Goal: Task Accomplishment & Management: Manage account settings

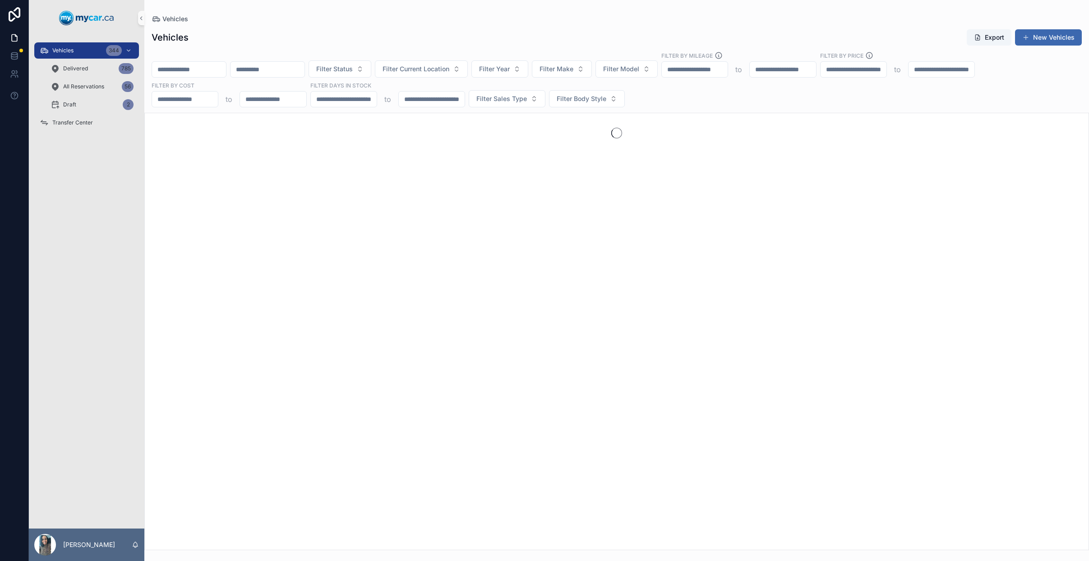
click at [194, 71] on input "scrollable content" at bounding box center [189, 69] width 74 height 13
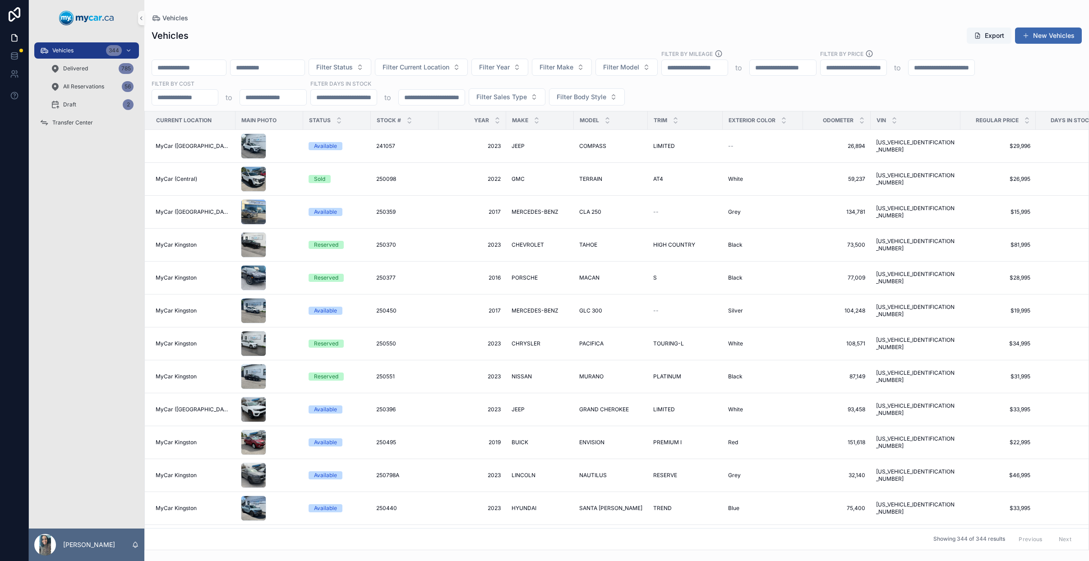
paste input "******"
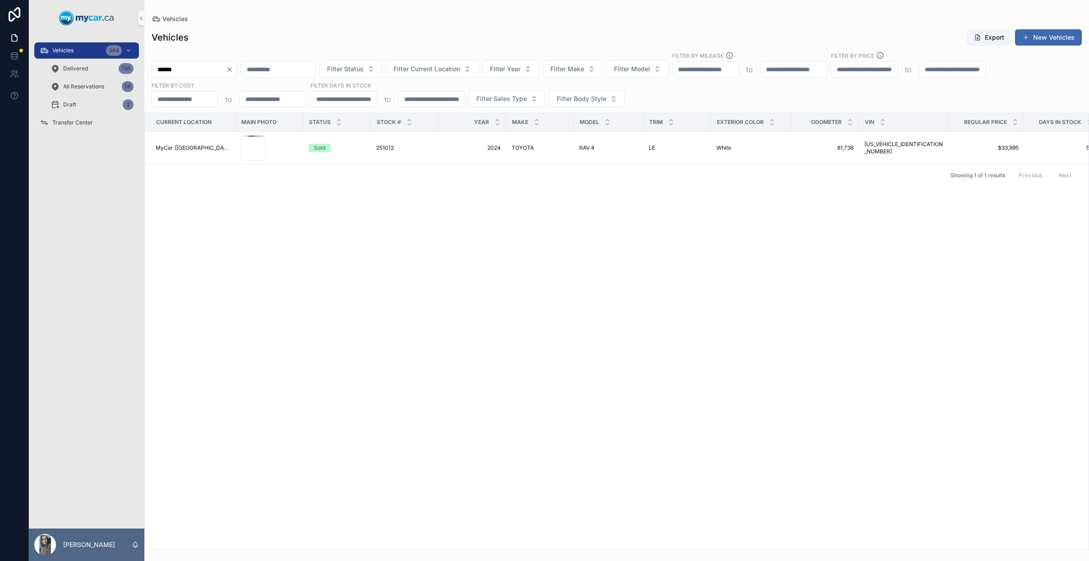
type input "******"
click at [233, 69] on icon "Clear" at bounding box center [229, 69] width 7 height 7
click at [203, 67] on input "scrollable content" at bounding box center [189, 69] width 74 height 13
type input "******"
click at [420, 149] on div "251182 251182" at bounding box center [397, 147] width 57 height 7
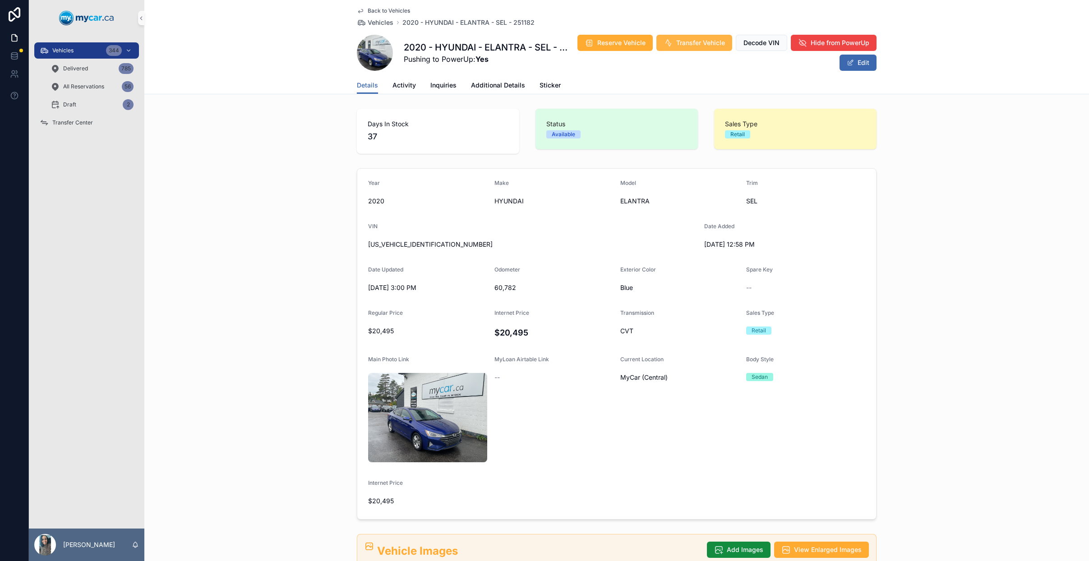
click at [725, 43] on span "Transfer Vehicle" at bounding box center [700, 42] width 49 height 9
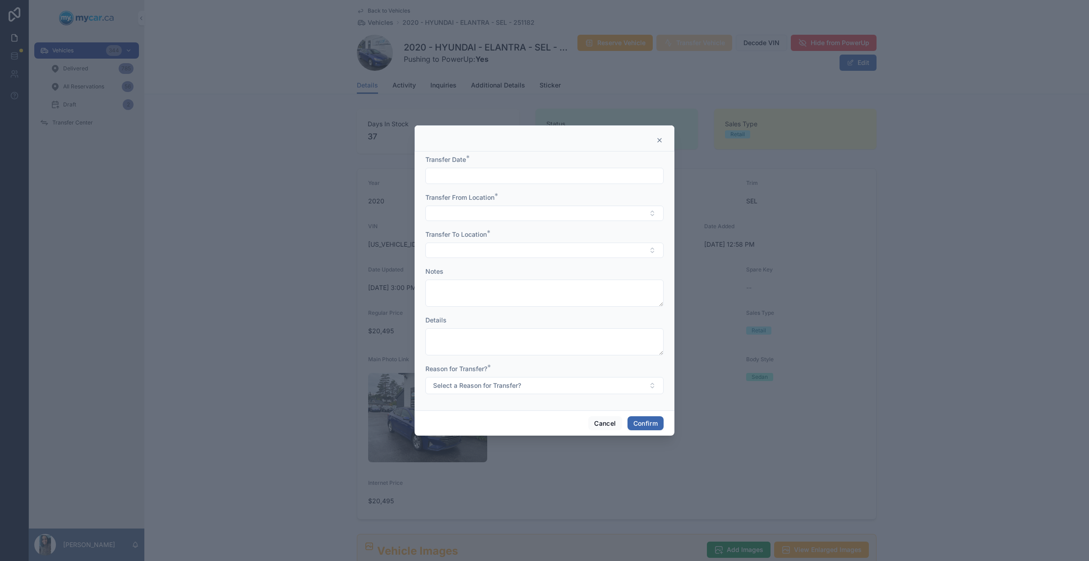
click at [513, 167] on div "Transfer Date *" at bounding box center [544, 169] width 238 height 29
click at [515, 171] on input "text" at bounding box center [544, 176] width 237 height 13
click at [526, 173] on input "text" at bounding box center [544, 176] width 237 height 13
click at [509, 329] on button "29" at bounding box center [512, 330] width 16 height 16
type input "*********"
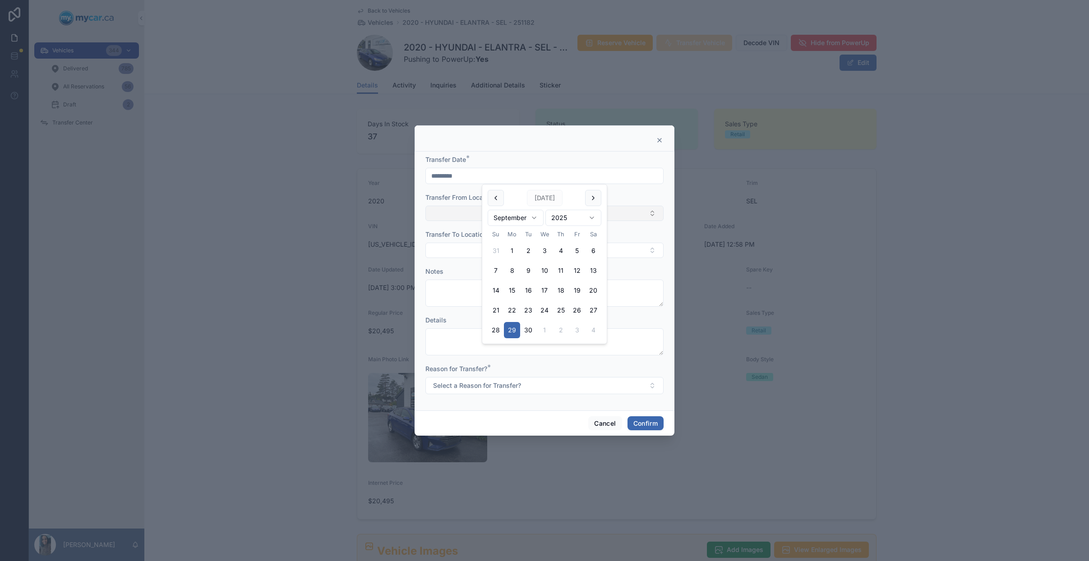
click at [465, 216] on button "Select Button" at bounding box center [544, 213] width 238 height 15
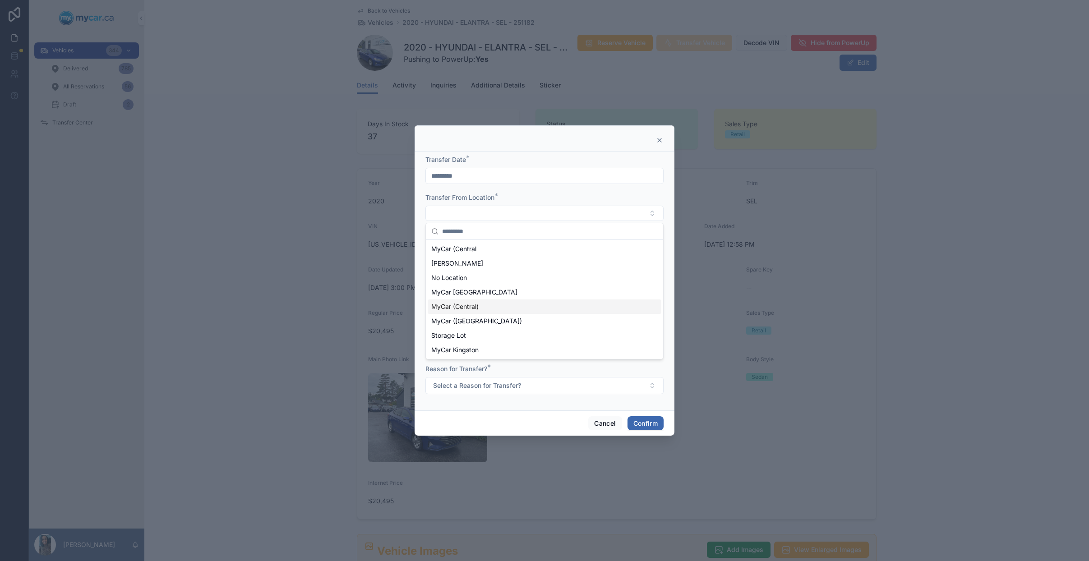
click at [482, 304] on div "MyCar (Central)" at bounding box center [545, 307] width 234 height 14
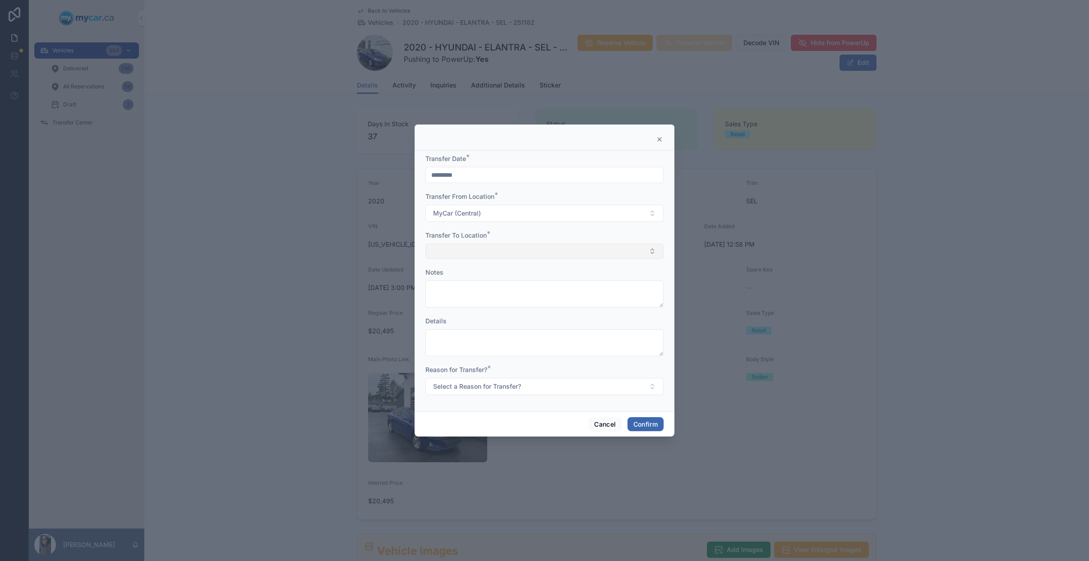
click at [485, 257] on button "Select Button" at bounding box center [544, 251] width 238 height 15
click at [482, 359] on span "MyCar ([GEOGRAPHIC_DATA])" at bounding box center [476, 359] width 91 height 9
click at [511, 393] on button "Select a Reason for Transfer?" at bounding box center [544, 387] width 238 height 17
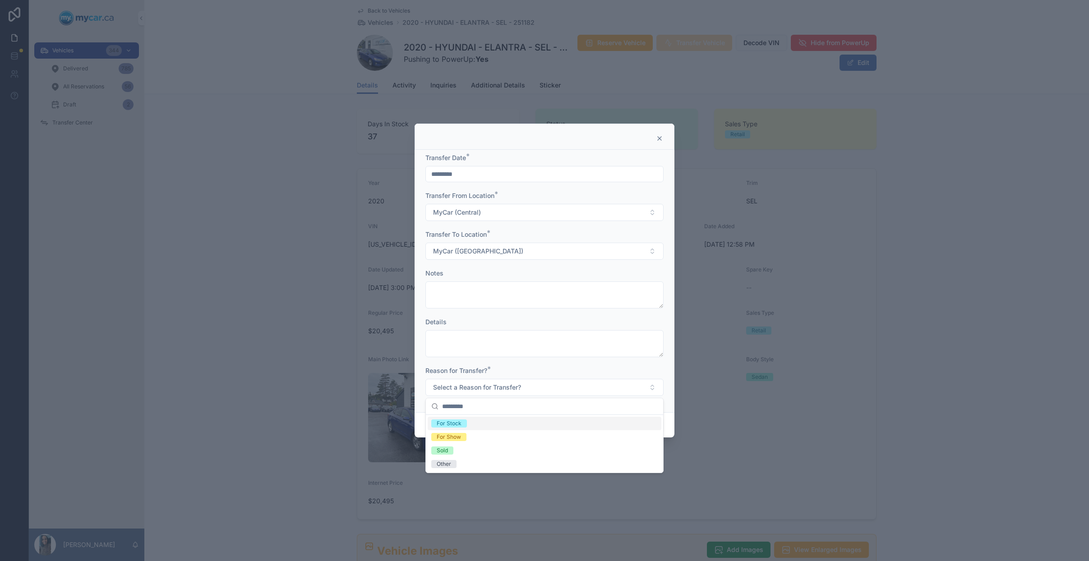
click at [487, 426] on div "For Stock" at bounding box center [545, 424] width 234 height 14
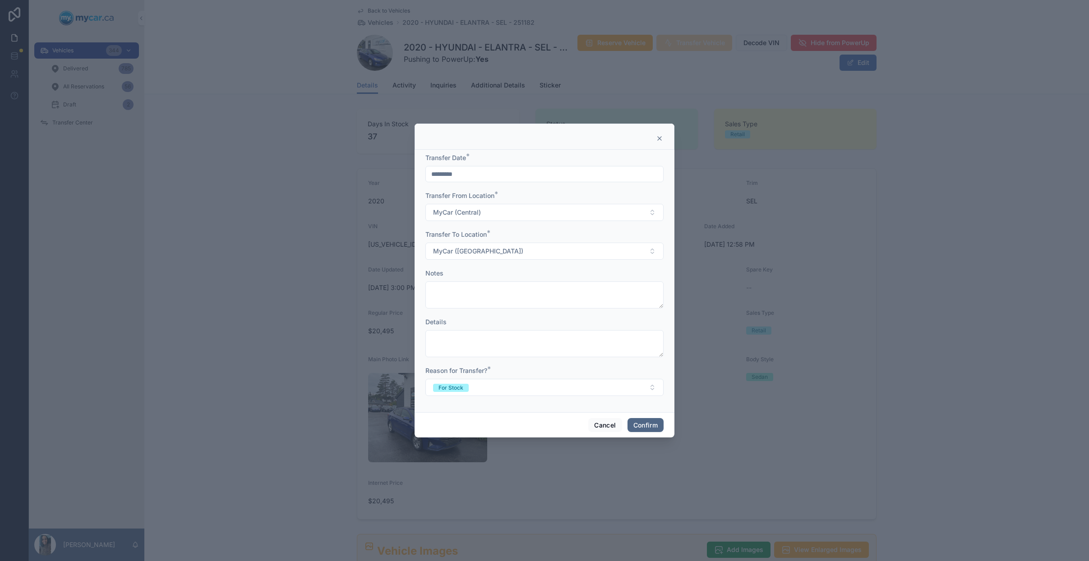
click at [652, 427] on button "Confirm" at bounding box center [646, 425] width 36 height 14
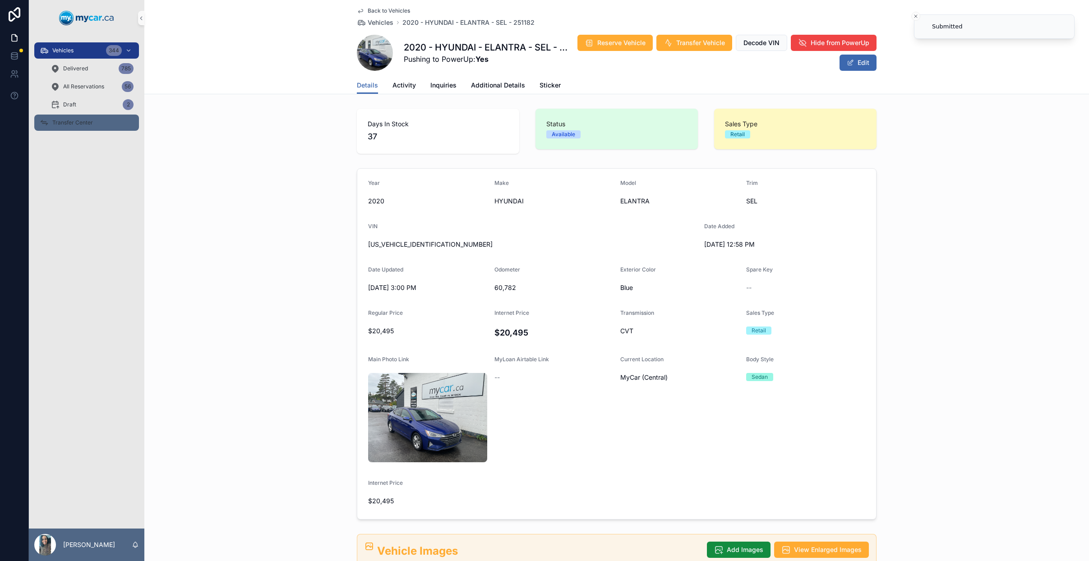
click at [99, 129] on div "Transfer Center" at bounding box center [87, 122] width 94 height 14
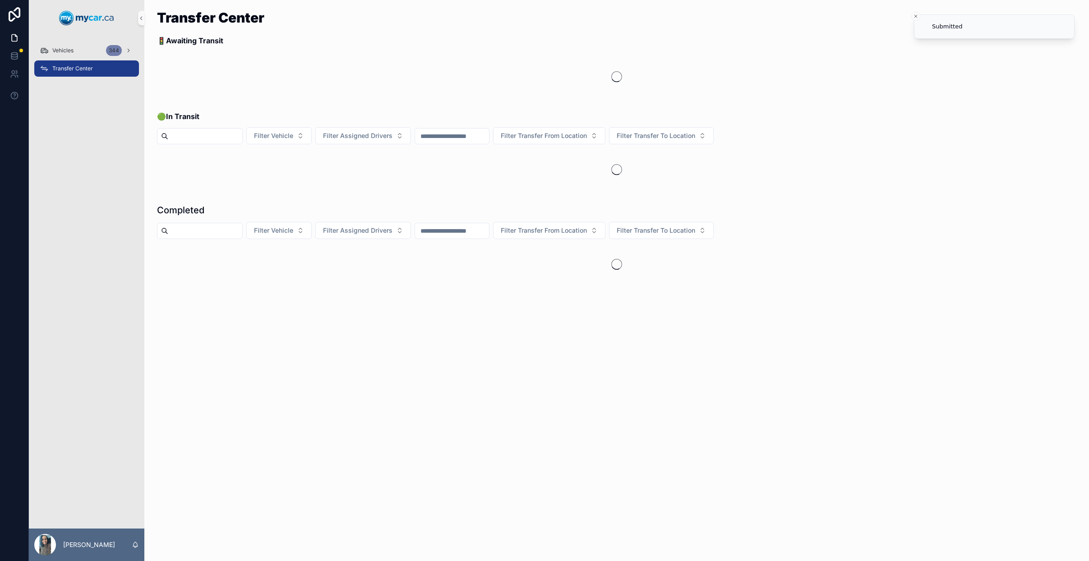
click at [104, 127] on div "Vehicles [STREET_ADDRESS]" at bounding box center [86, 282] width 115 height 493
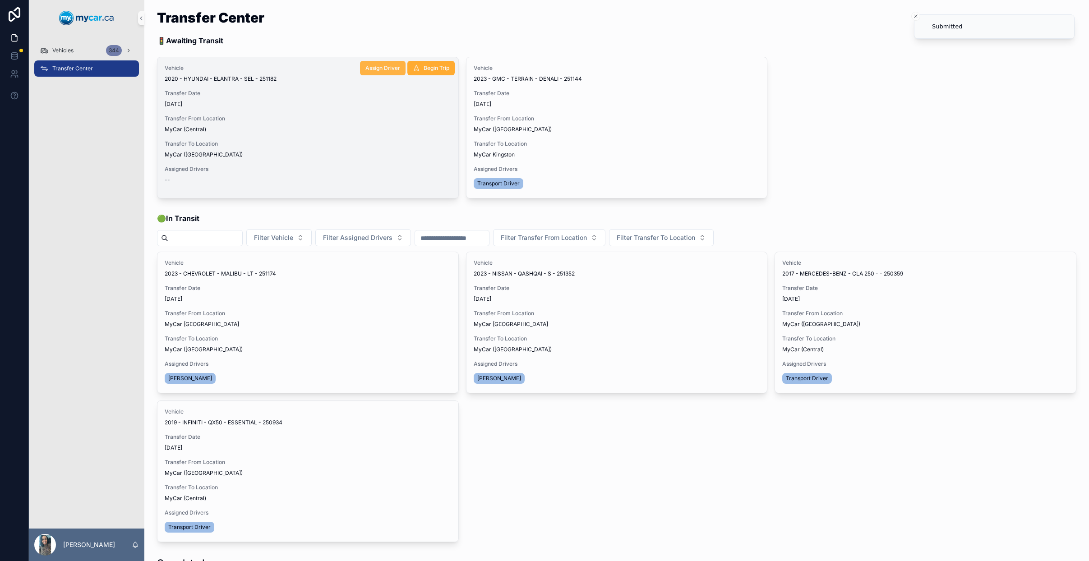
click at [394, 69] on span "Assign Driver" at bounding box center [382, 68] width 35 height 7
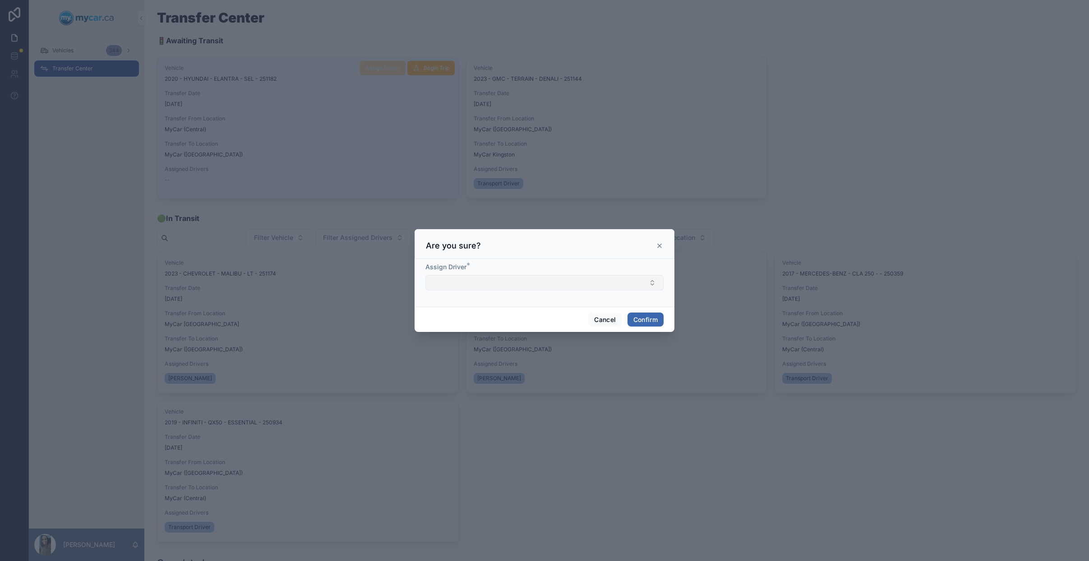
click at [476, 277] on button "Select Button" at bounding box center [544, 282] width 238 height 15
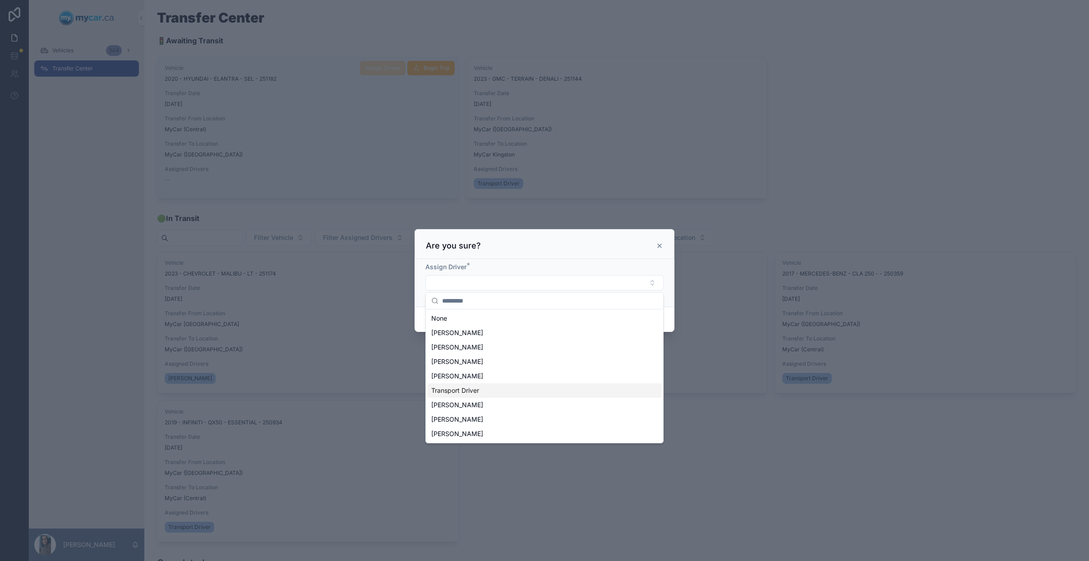
click at [474, 388] on span "Transport Driver" at bounding box center [455, 390] width 48 height 9
click at [550, 248] on div "Are you sure?" at bounding box center [544, 244] width 237 height 11
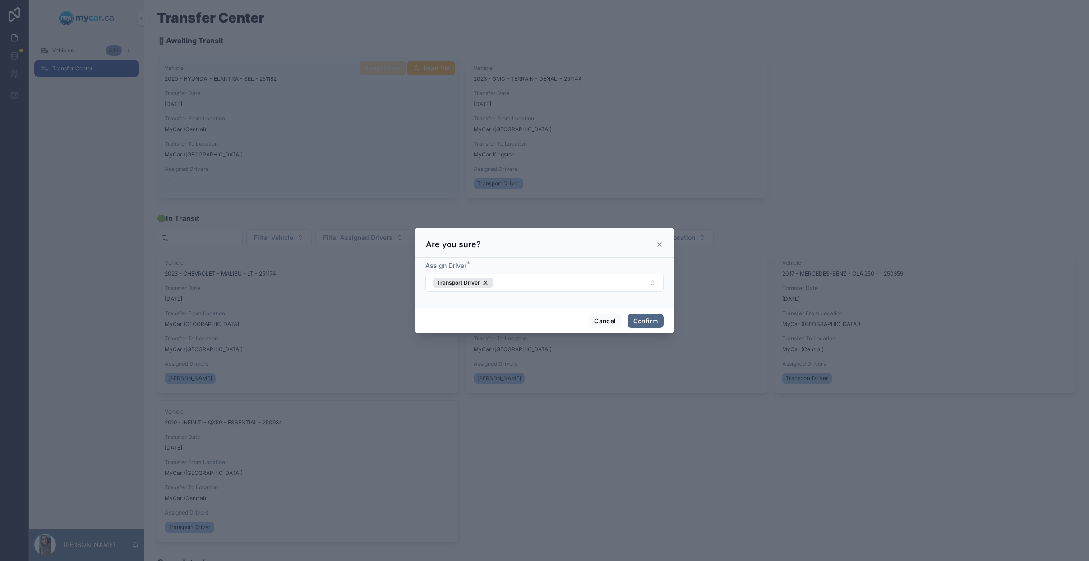
click at [654, 319] on button "Confirm" at bounding box center [646, 321] width 36 height 14
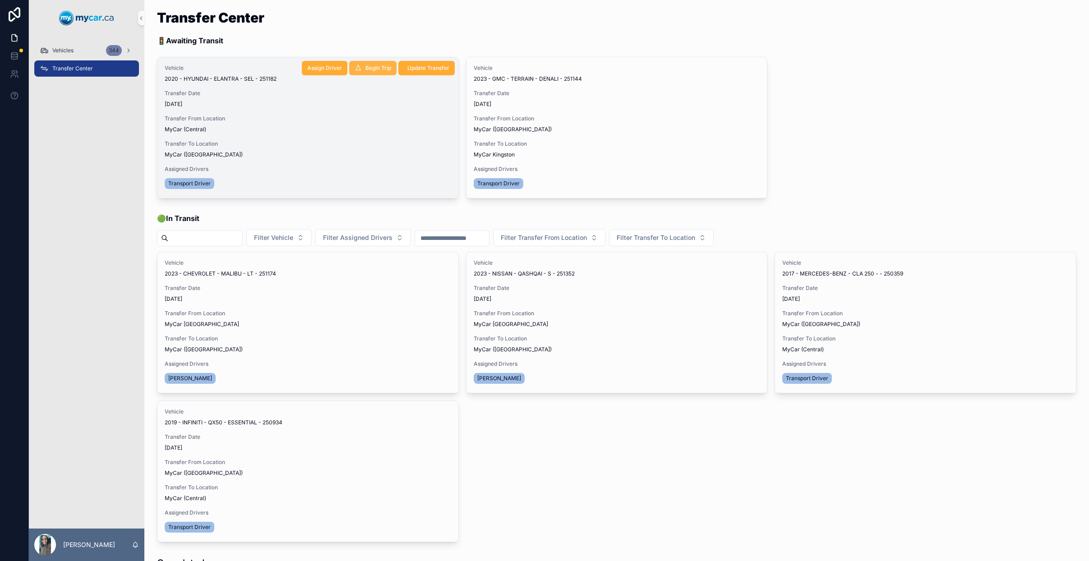
click at [369, 71] on span "Begin Trip" at bounding box center [378, 68] width 26 height 7
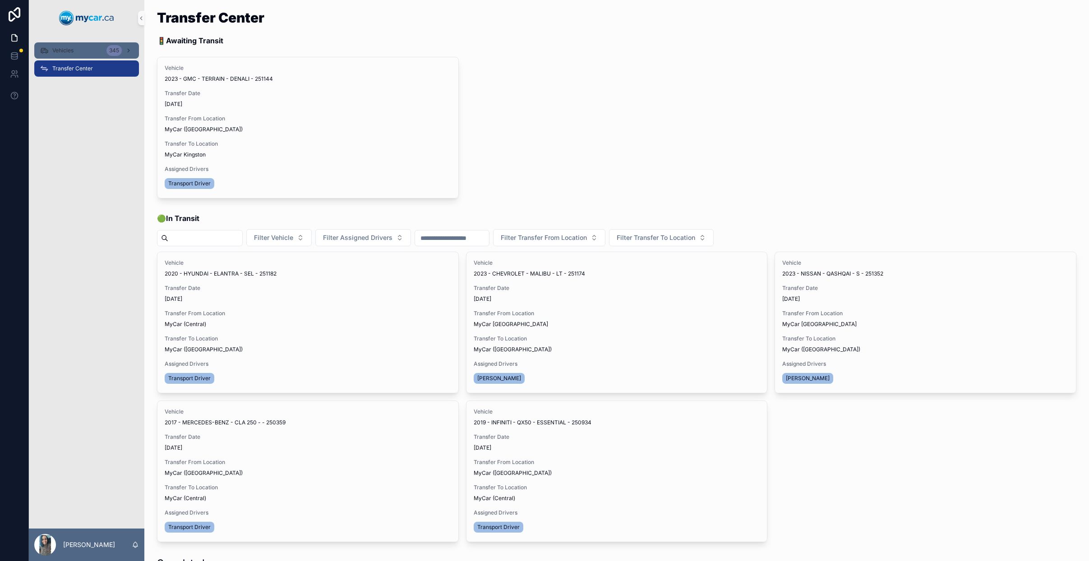
click at [89, 45] on div "Vehicles 345" at bounding box center [87, 50] width 94 height 14
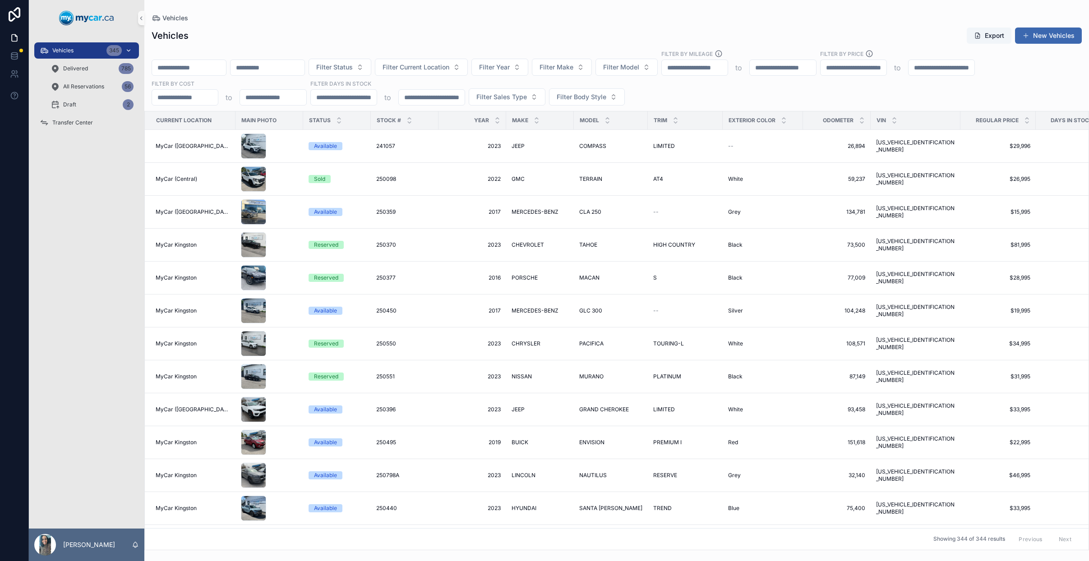
click at [190, 69] on input "scrollable content" at bounding box center [189, 67] width 74 height 13
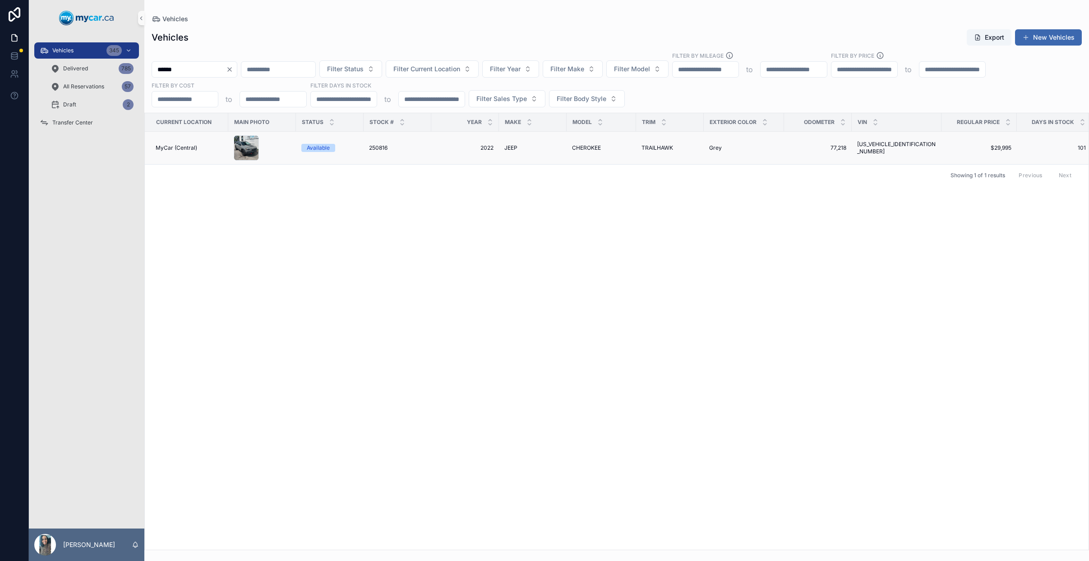
type input "******"
click at [534, 156] on td "JEEP JEEP" at bounding box center [533, 148] width 68 height 33
click at [588, 142] on td "CHEROKEE CHEROKEE" at bounding box center [601, 148] width 69 height 33
click at [623, 146] on div "CHEROKEE CHEROKEE" at bounding box center [601, 147] width 59 height 7
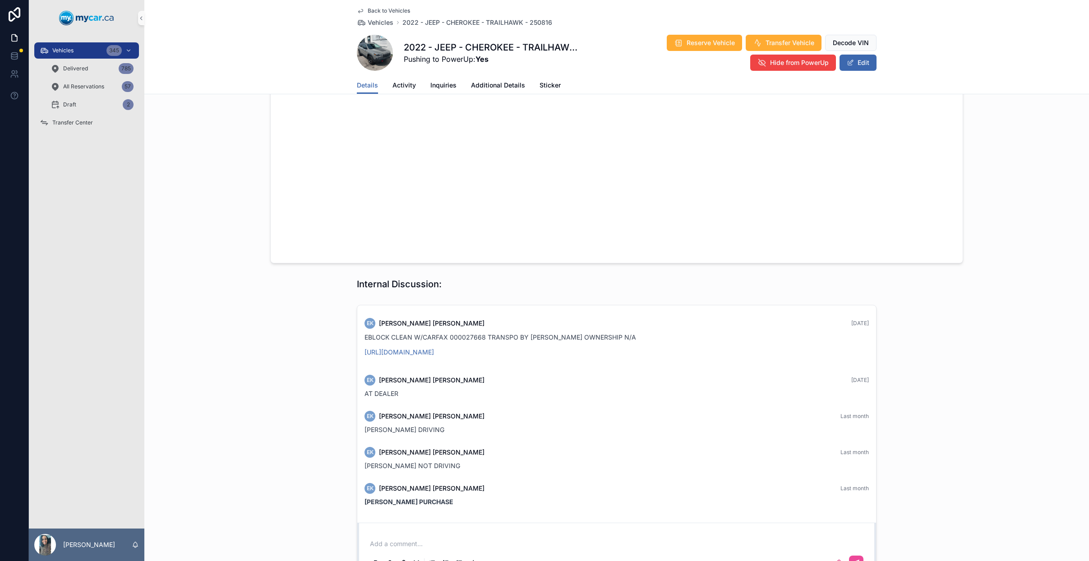
scroll to position [905, 0]
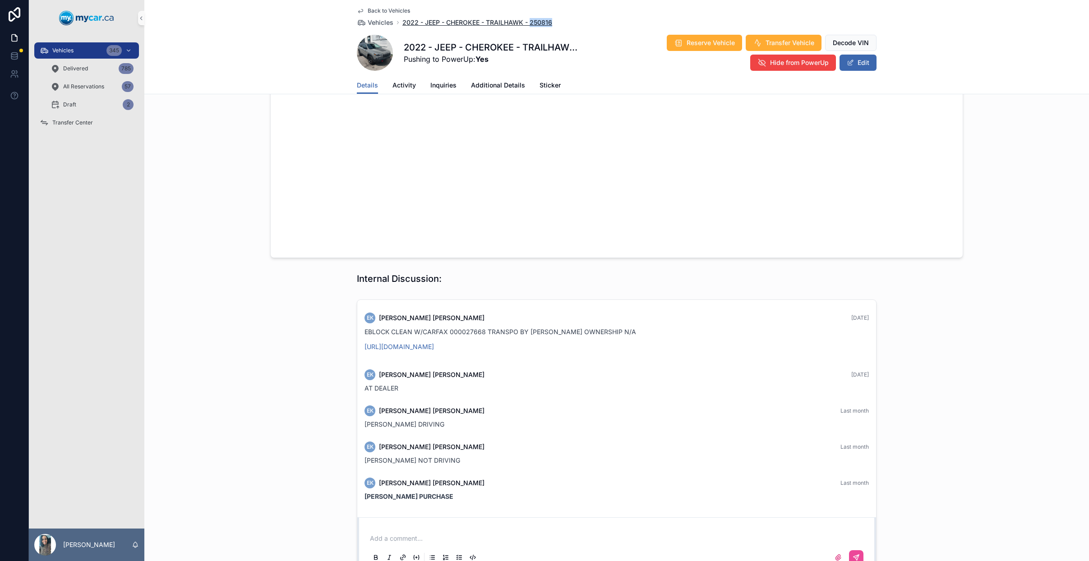
drag, startPoint x: 556, startPoint y: 22, endPoint x: 526, endPoint y: 22, distance: 29.8
click at [526, 22] on div "Back to Vehicles Vehicles 2022 - JEEP - CHEROKEE - TRAILHAWK - 250816" at bounding box center [617, 17] width 520 height 20
copy span "250816"
drag, startPoint x: 559, startPoint y: 47, endPoint x: 392, endPoint y: 47, distance: 167.4
click at [392, 47] on div "2022 - JEEP - CHEROKEE - TRAILHAWK - 250816 Pushing to PowerUp: Yes Reserve Veh…" at bounding box center [617, 52] width 520 height 37
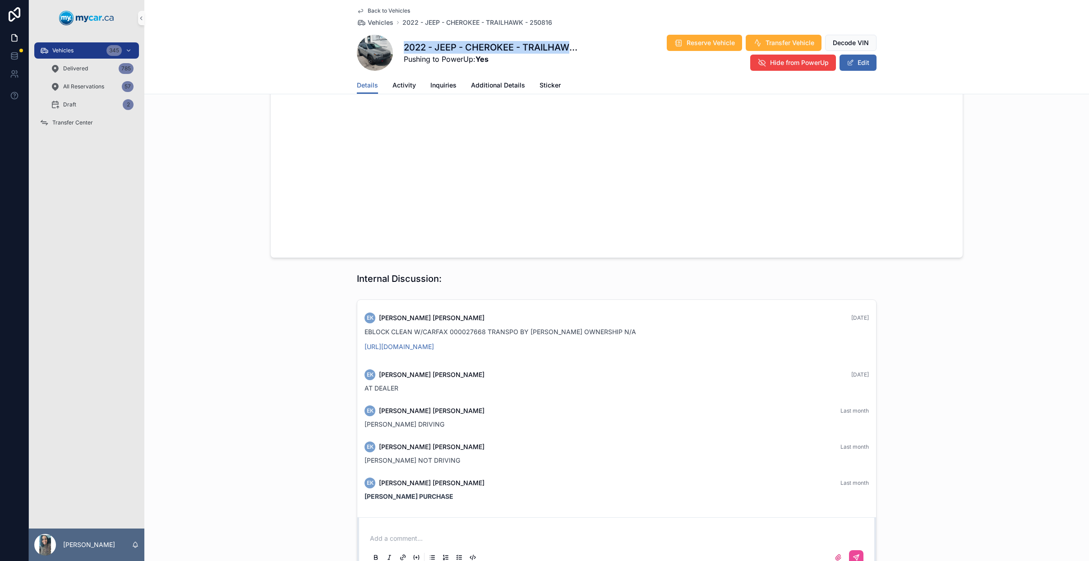
copy div "2022 - JEEP - CHEROKEE - TRAILHAW"
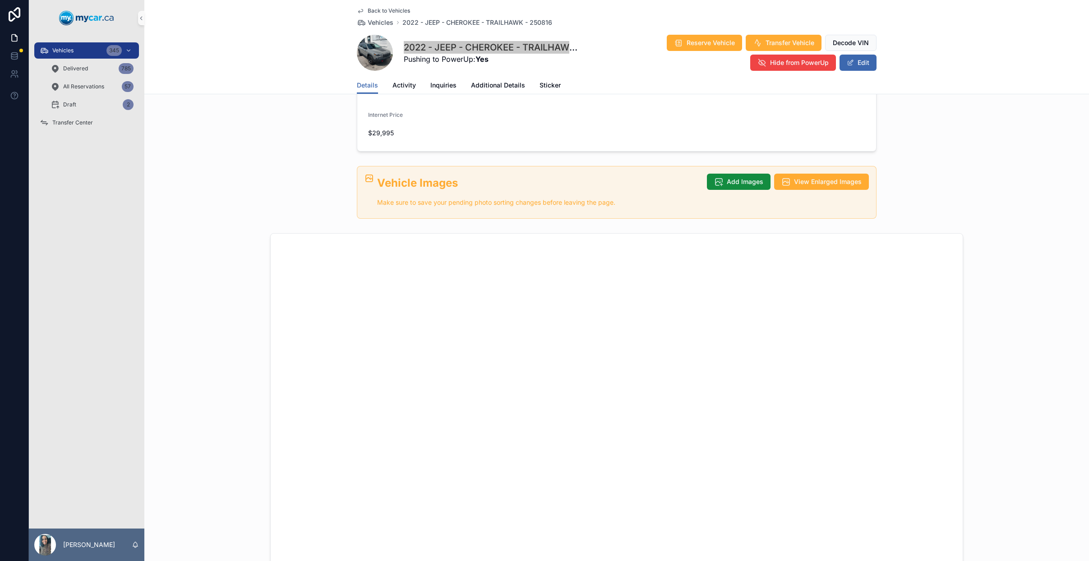
scroll to position [0, 0]
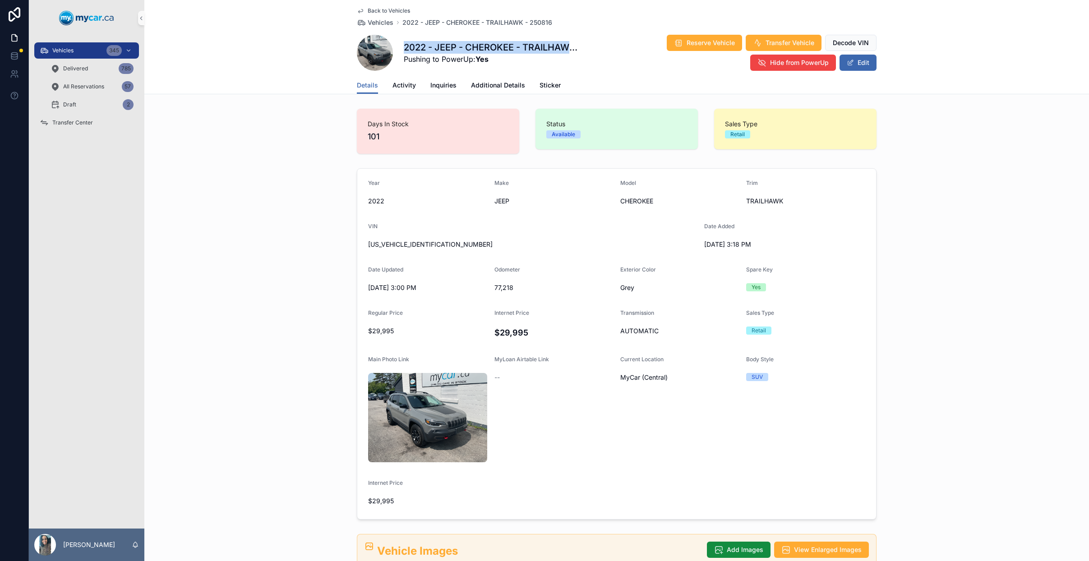
click at [410, 241] on span "[US_VEHICLE_IDENTIFICATION_NUMBER]" at bounding box center [532, 244] width 329 height 9
copy span "[US_VEHICLE_IDENTIFICATION_NUMBER]"
click at [76, 49] on div "Vehicles 346" at bounding box center [87, 50] width 94 height 14
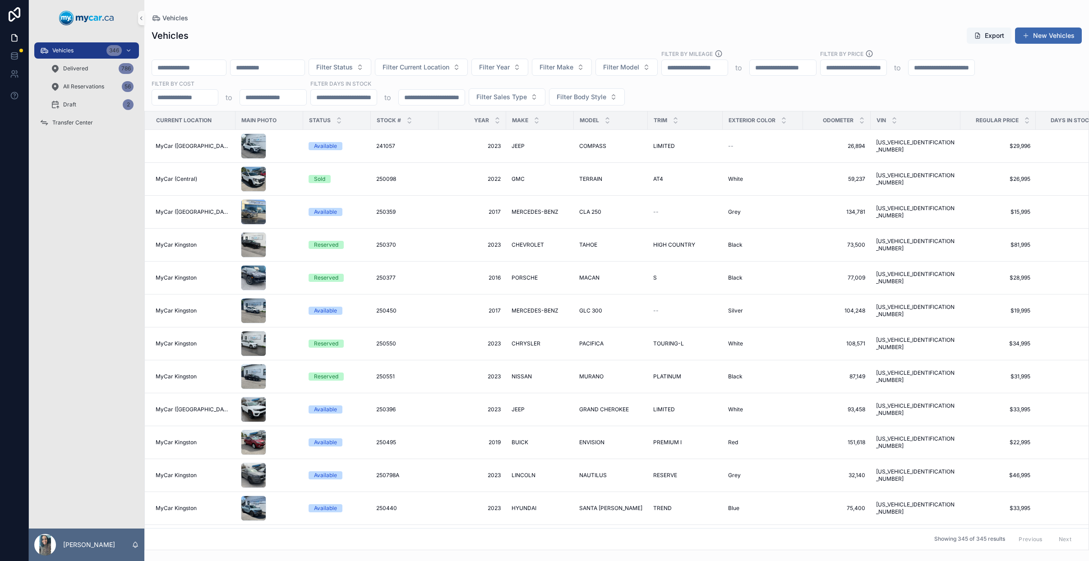
click at [198, 69] on input "scrollable content" at bounding box center [189, 67] width 74 height 13
paste input "******"
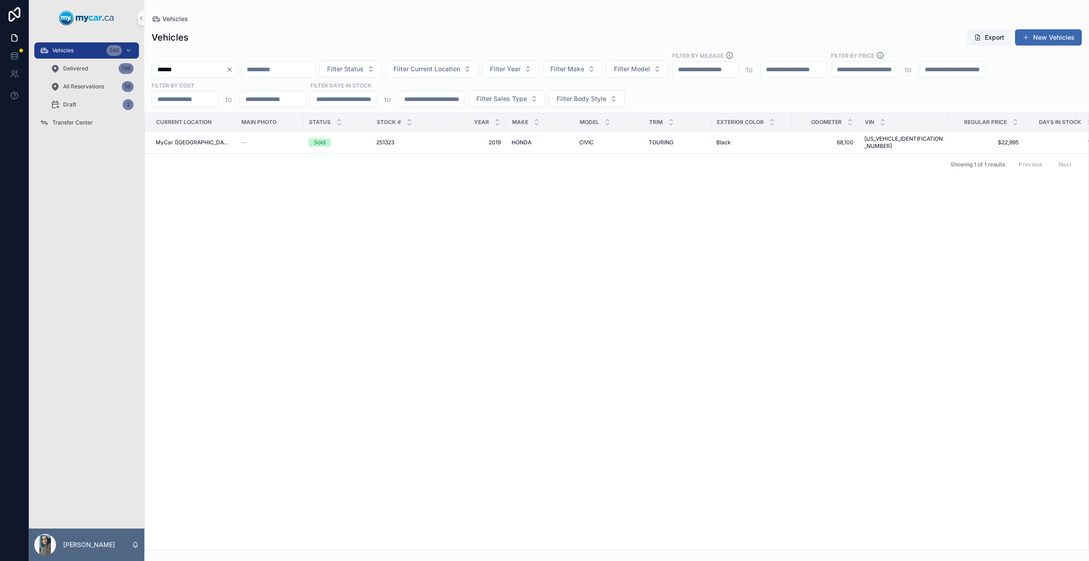
type input "******"
